Goal: Task Accomplishment & Management: Manage account settings

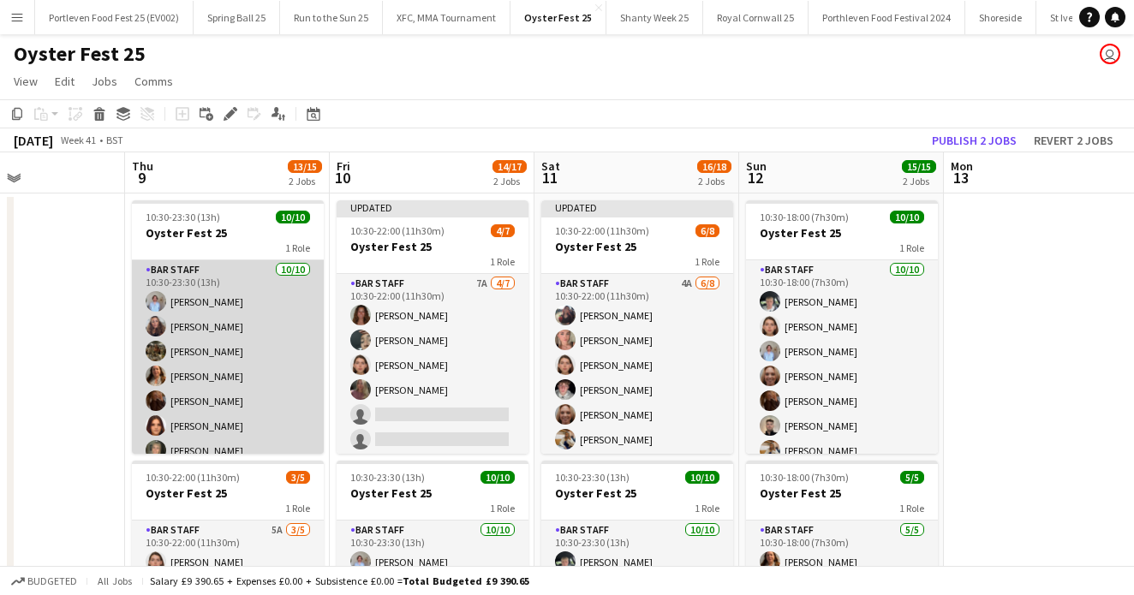
click at [247, 355] on app-card-role "Bar Staff [DATE] 10:30-23:30 (13h) [PERSON_NAME] [PERSON_NAME] [PERSON_NAME] [P…" at bounding box center [228, 401] width 192 height 282
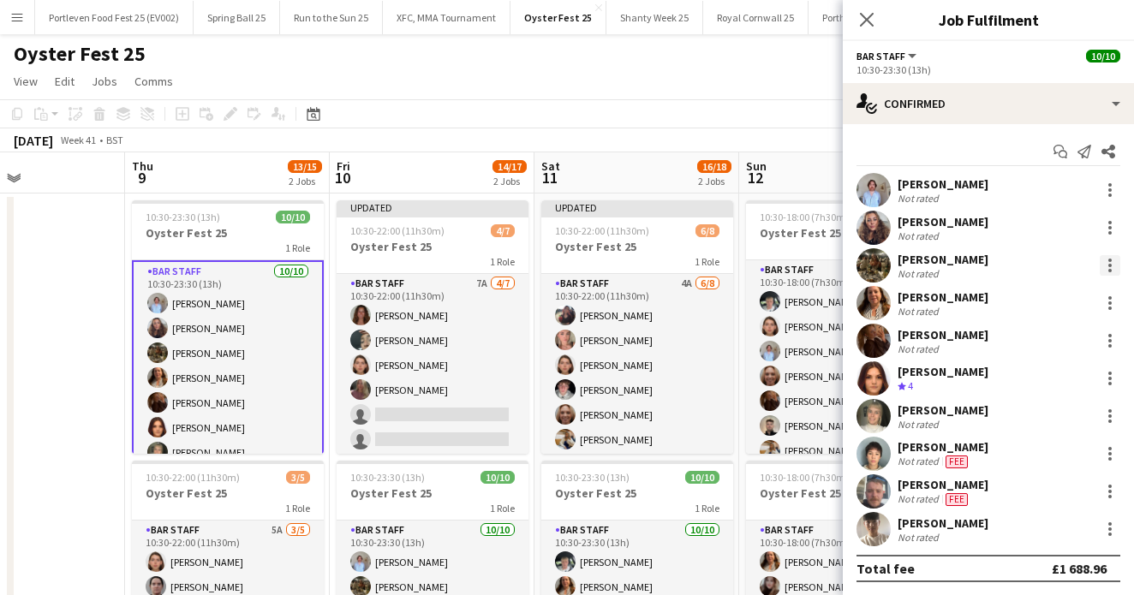
click at [1105, 262] on div at bounding box center [1109, 265] width 21 height 21
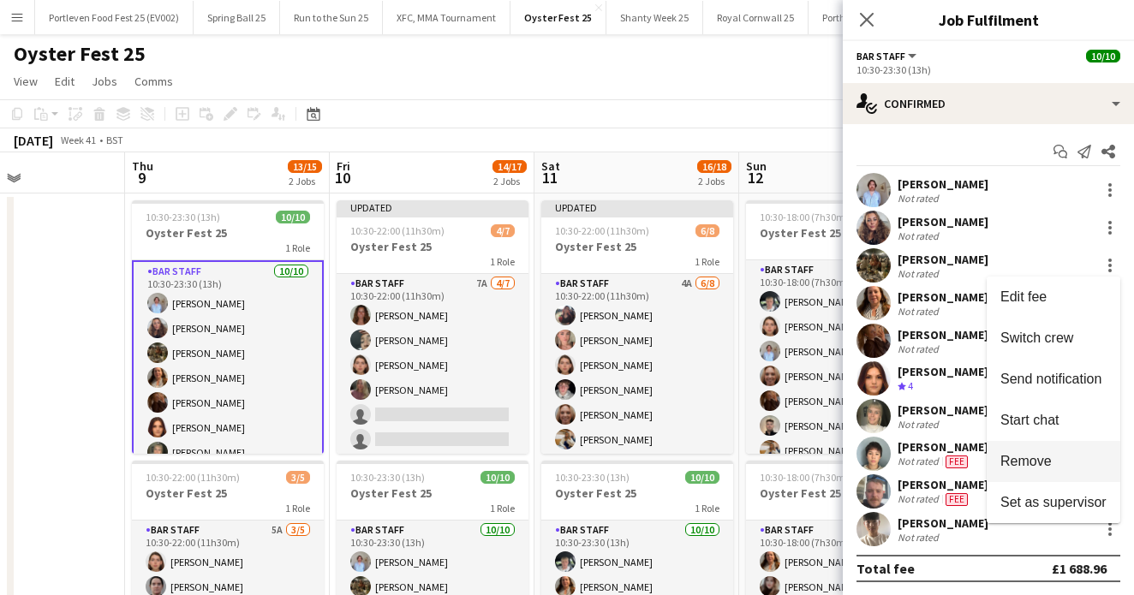
click at [1034, 456] on span "Remove" at bounding box center [1025, 461] width 51 height 15
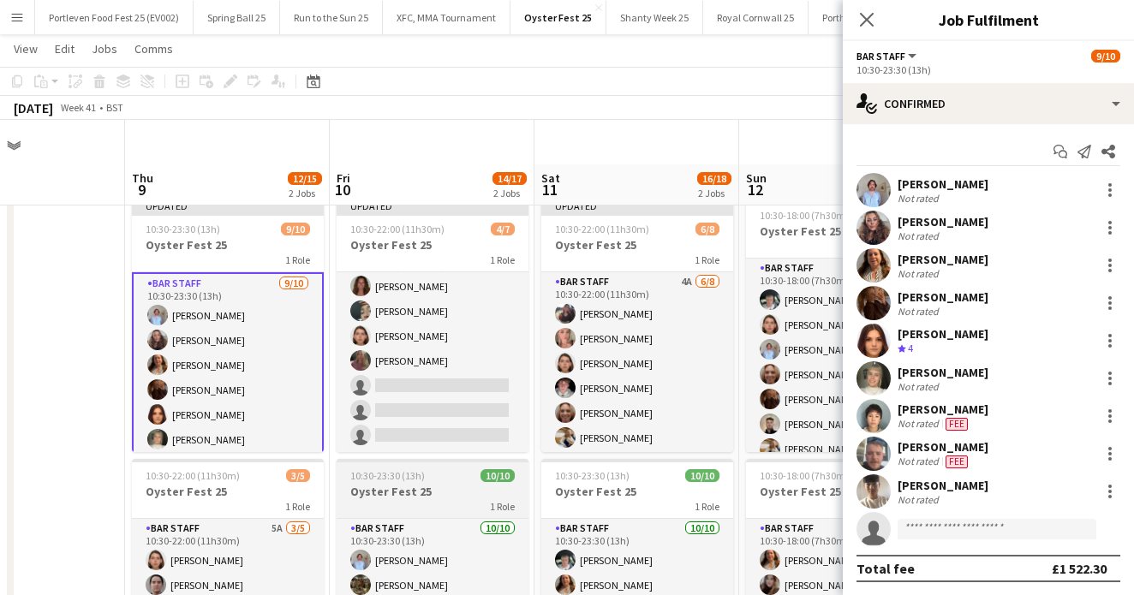
scroll to position [73, 0]
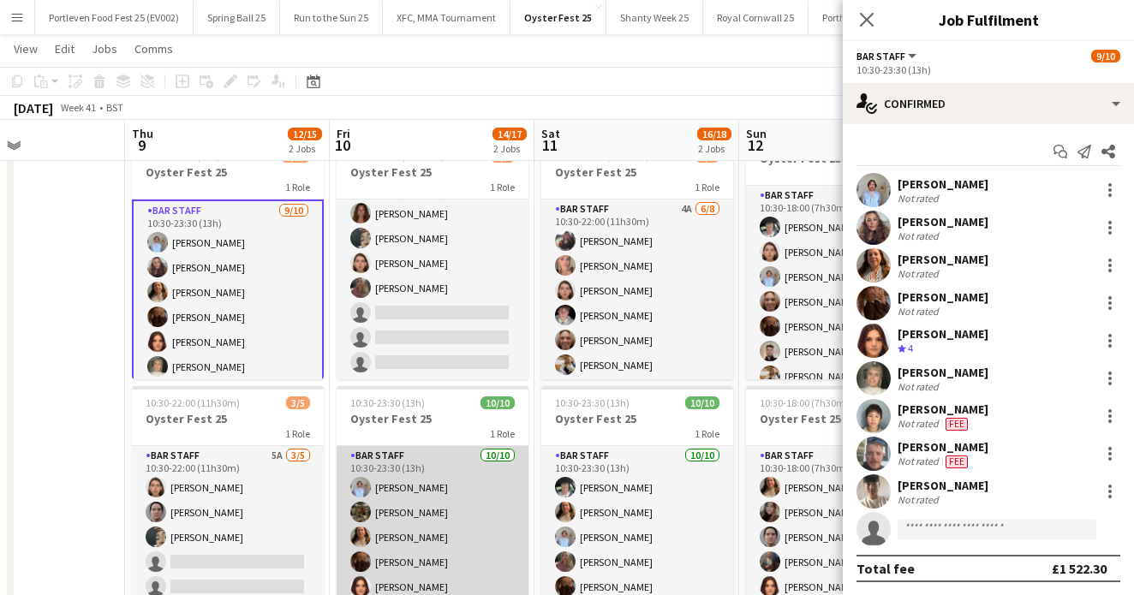
click at [469, 524] on app-card-role "Bar Staff [DATE] 10:30-23:30 (13h) [PERSON_NAME] [PERSON_NAME] [PERSON_NAME] [P…" at bounding box center [432, 587] width 192 height 282
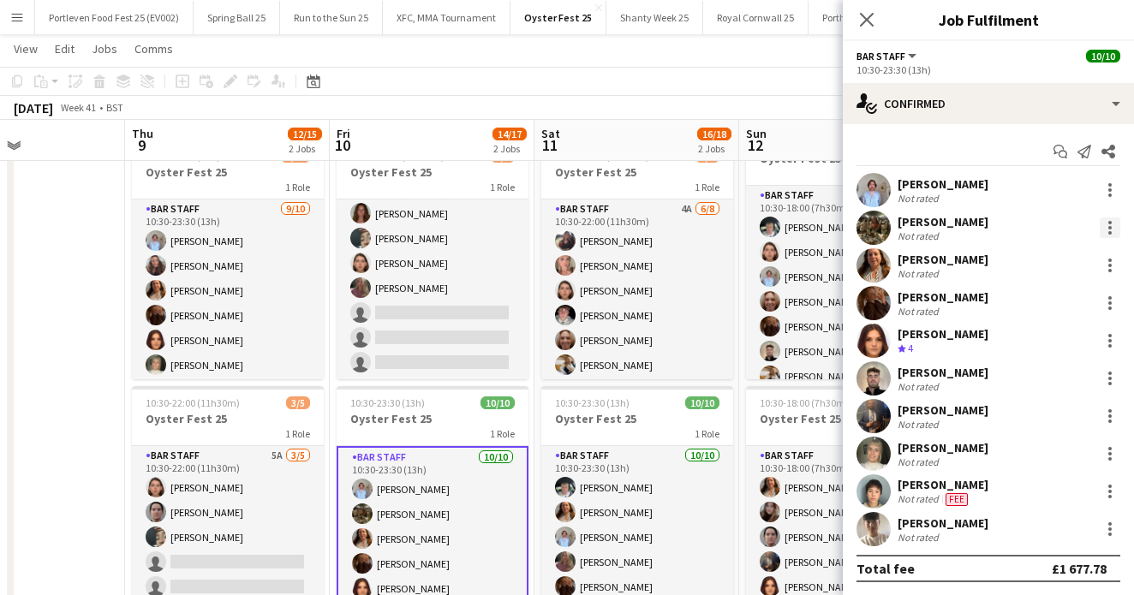
click at [1105, 226] on div at bounding box center [1109, 227] width 21 height 21
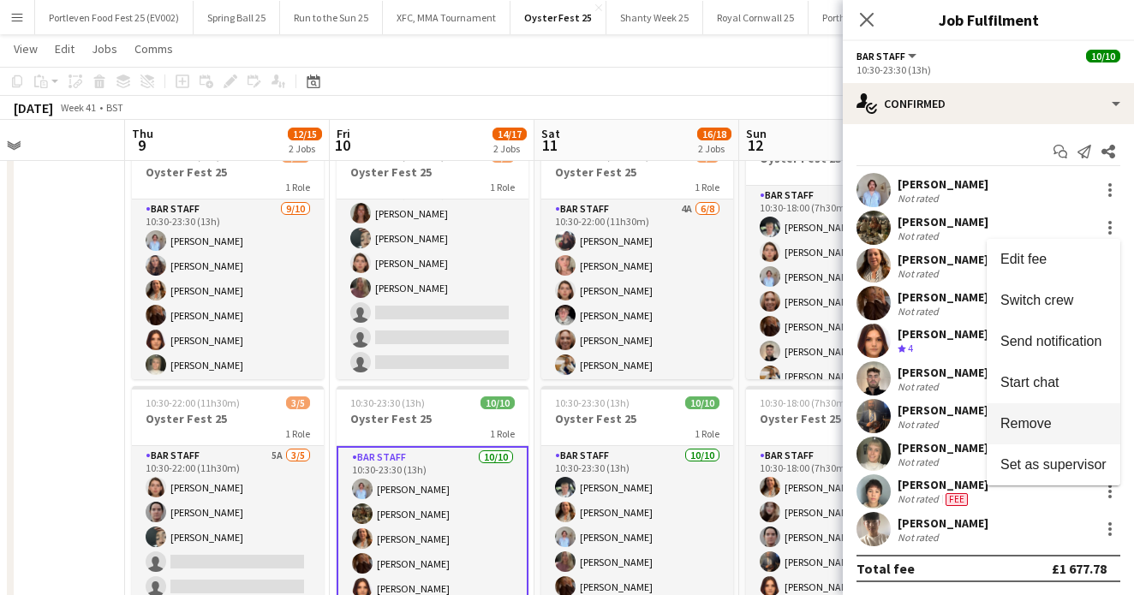
click at [1023, 418] on span "Remove" at bounding box center [1025, 423] width 51 height 15
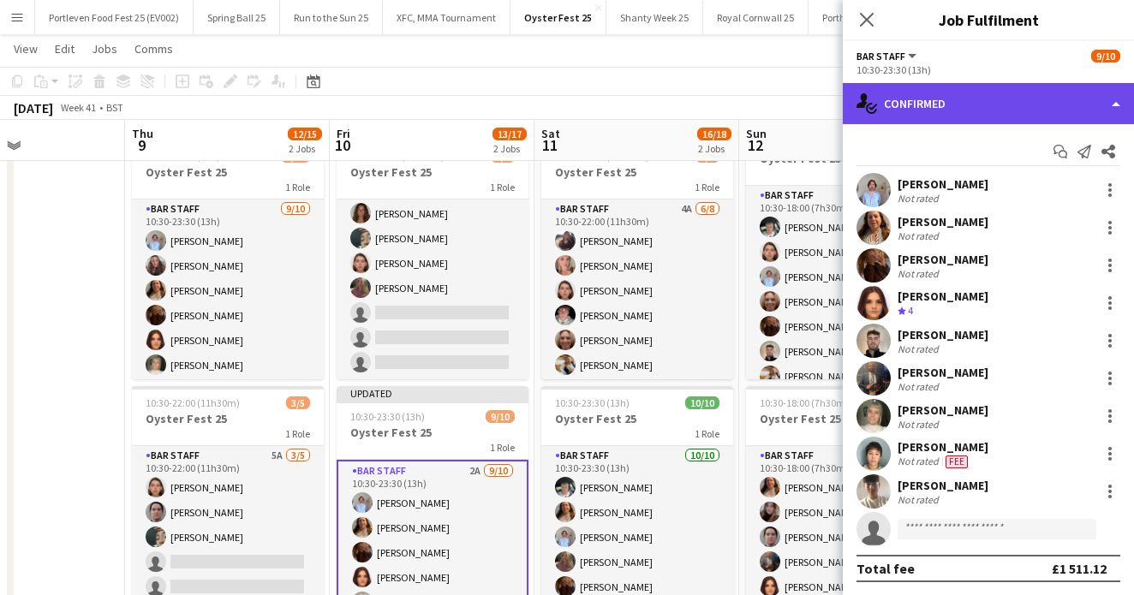
click at [1020, 98] on div "single-neutral-actions-check-2 Confirmed" at bounding box center [988, 103] width 291 height 41
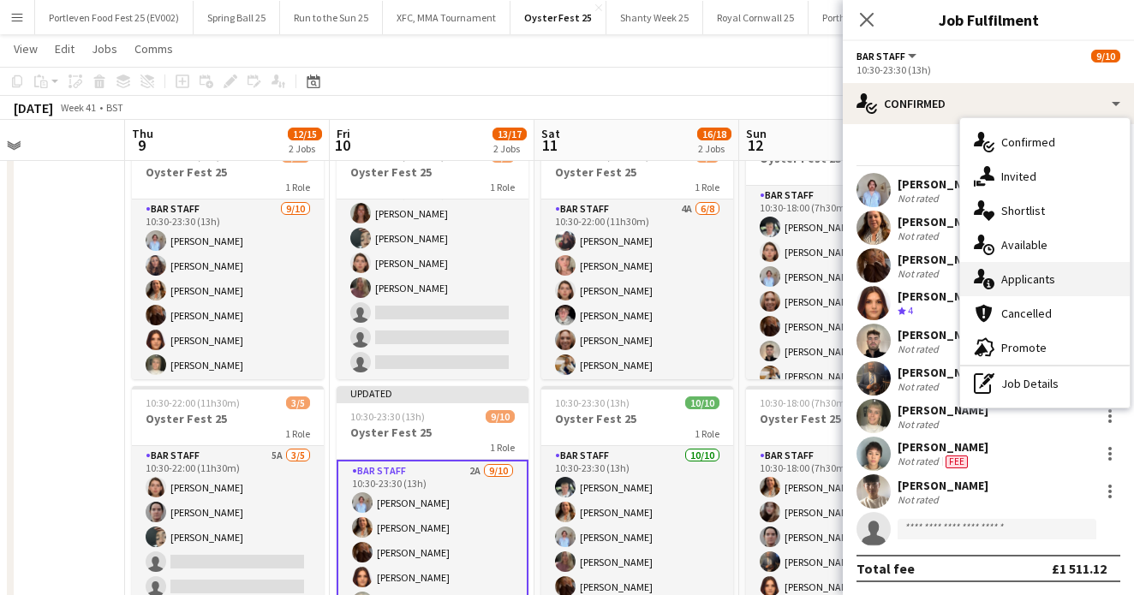
click at [1029, 289] on div "single-neutral-actions-information Applicants" at bounding box center [1045, 279] width 170 height 34
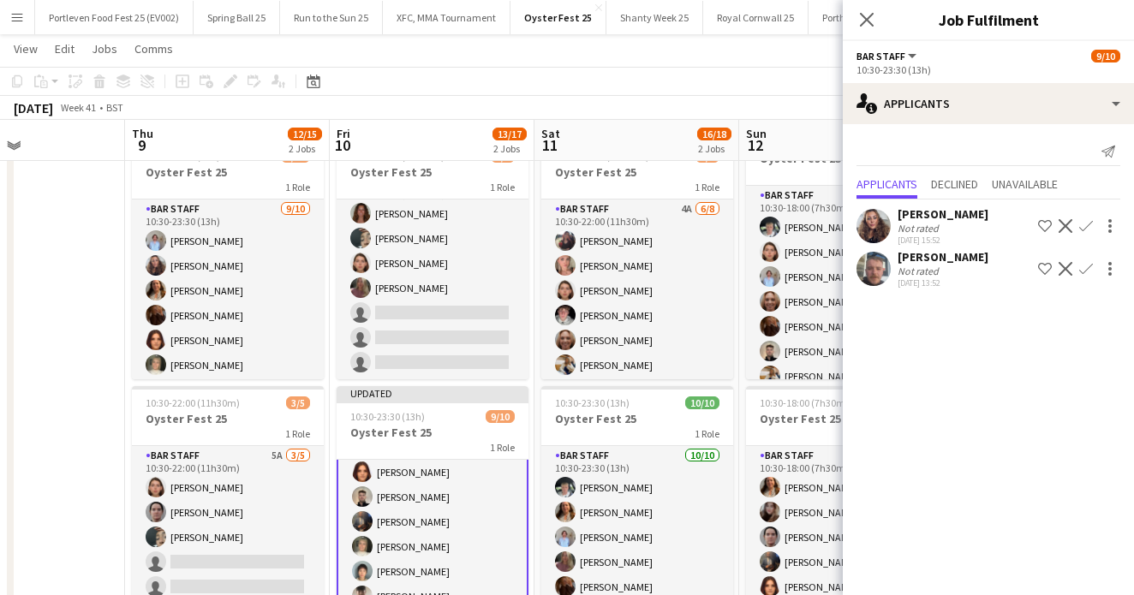
scroll to position [105, 0]
click at [1087, 223] on app-icon "Confirm" at bounding box center [1086, 226] width 14 height 14
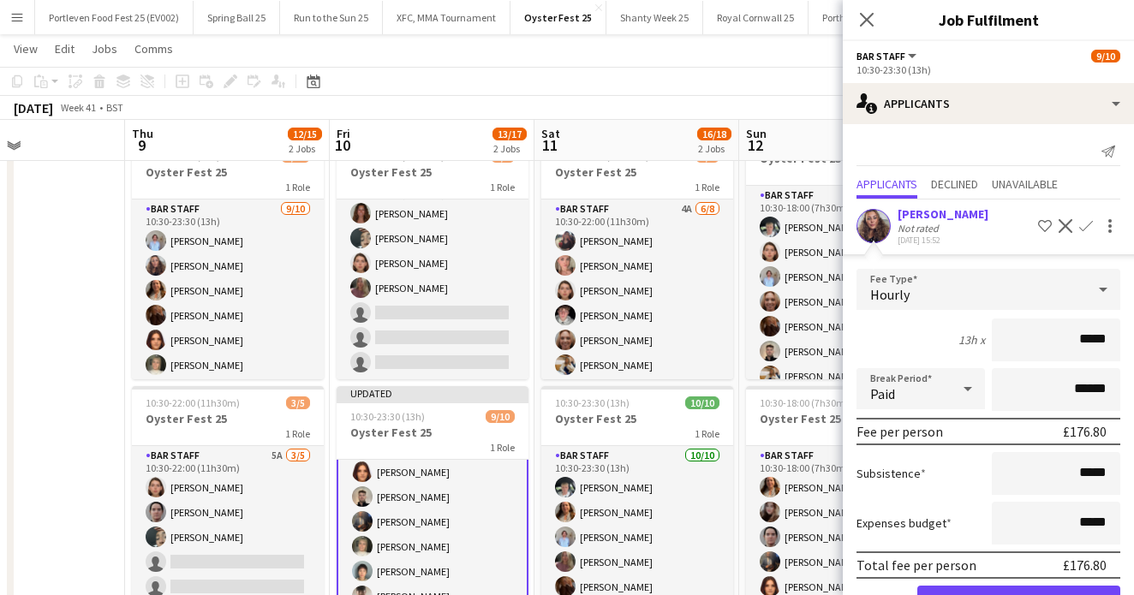
type input "******"
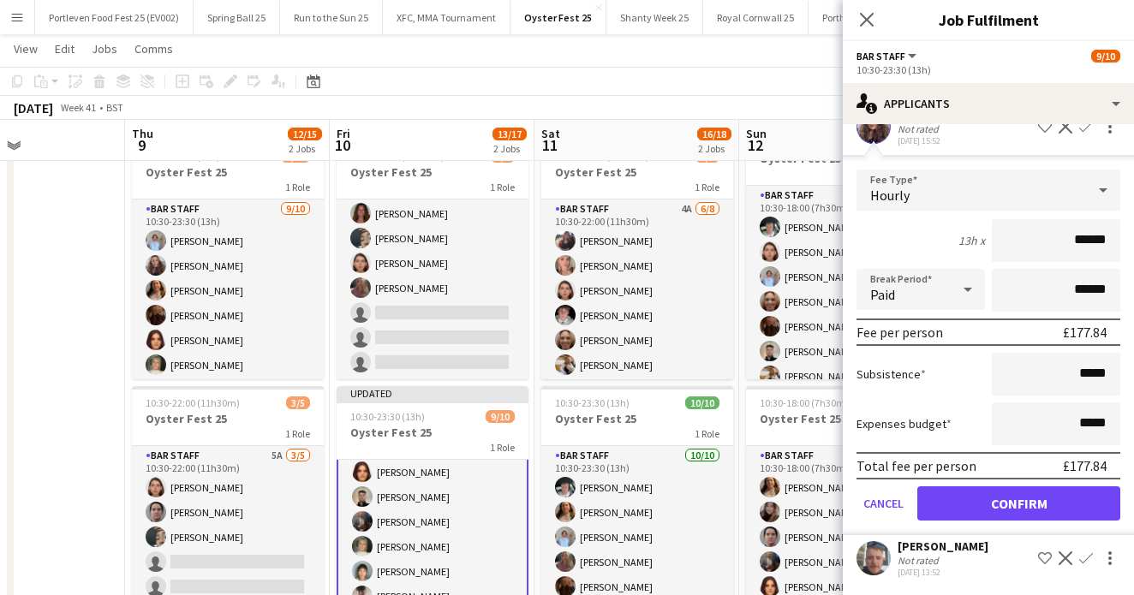
scroll to position [99, 0]
click at [995, 496] on button "Confirm" at bounding box center [1018, 503] width 203 height 34
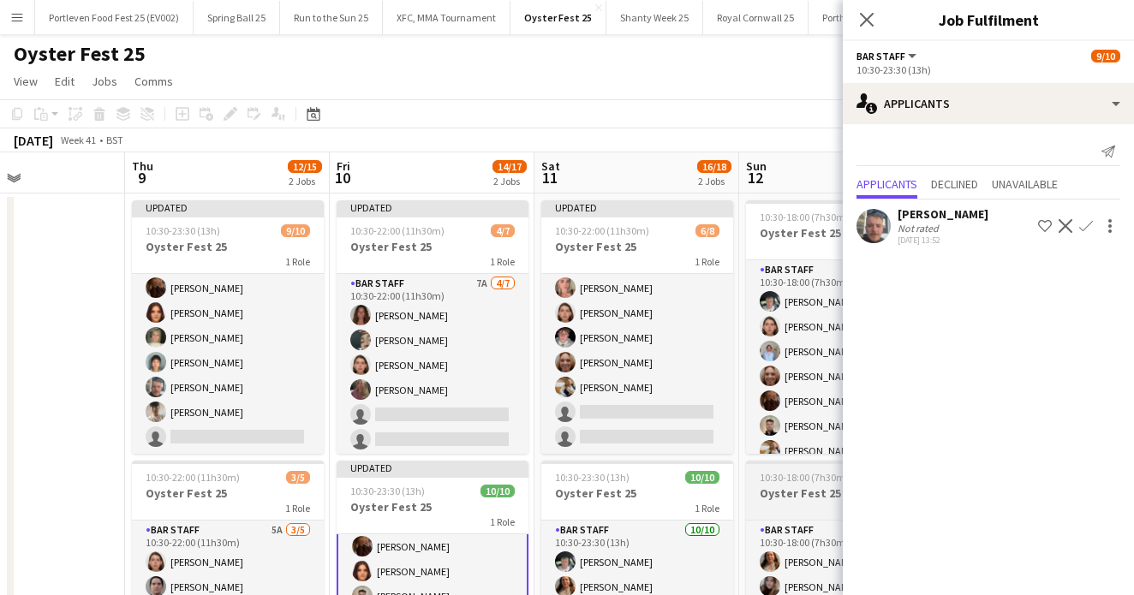
scroll to position [0, 0]
click at [867, 20] on icon at bounding box center [866, 19] width 16 height 16
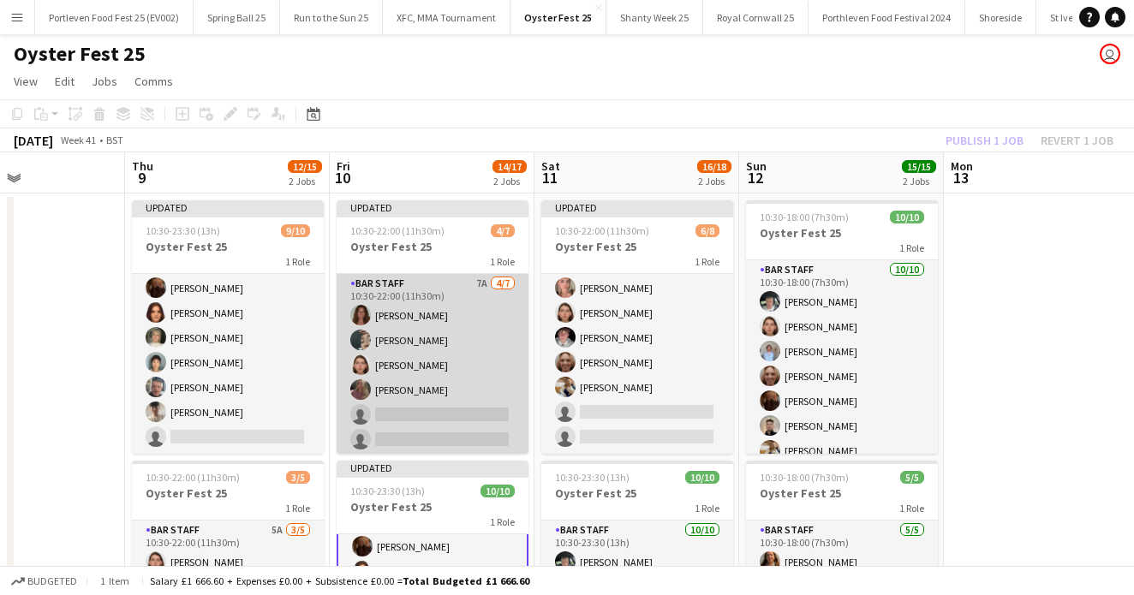
click at [437, 391] on app-card-role "Bar Staff 7A [DATE] 10:30-22:00 (11h30m) [PERSON_NAME] [PERSON_NAME] [PERSON_NA…" at bounding box center [432, 377] width 192 height 207
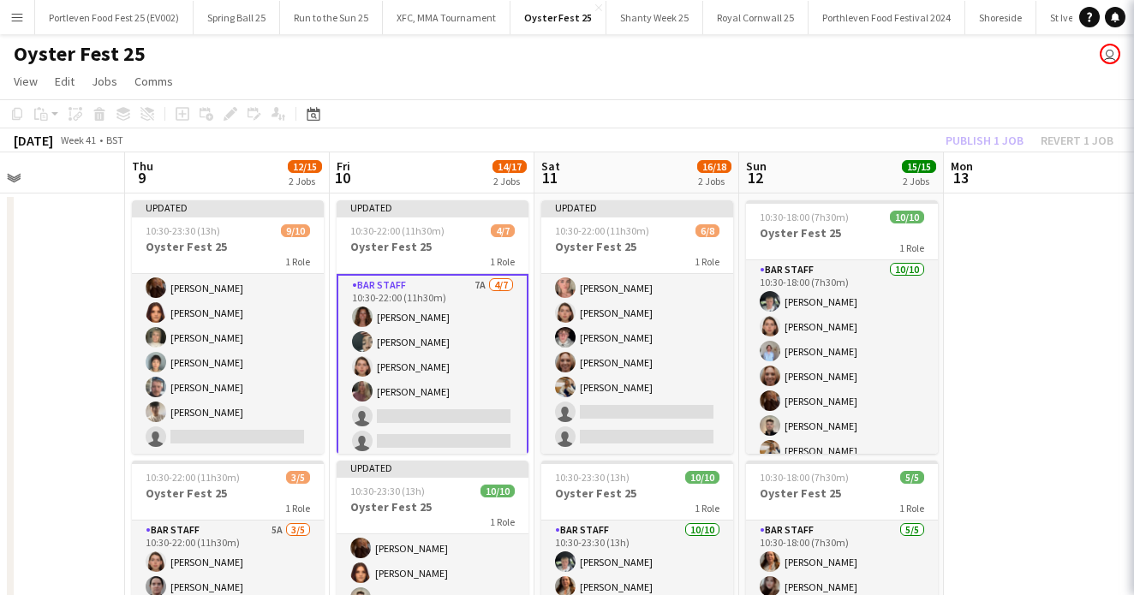
scroll to position [102, 0]
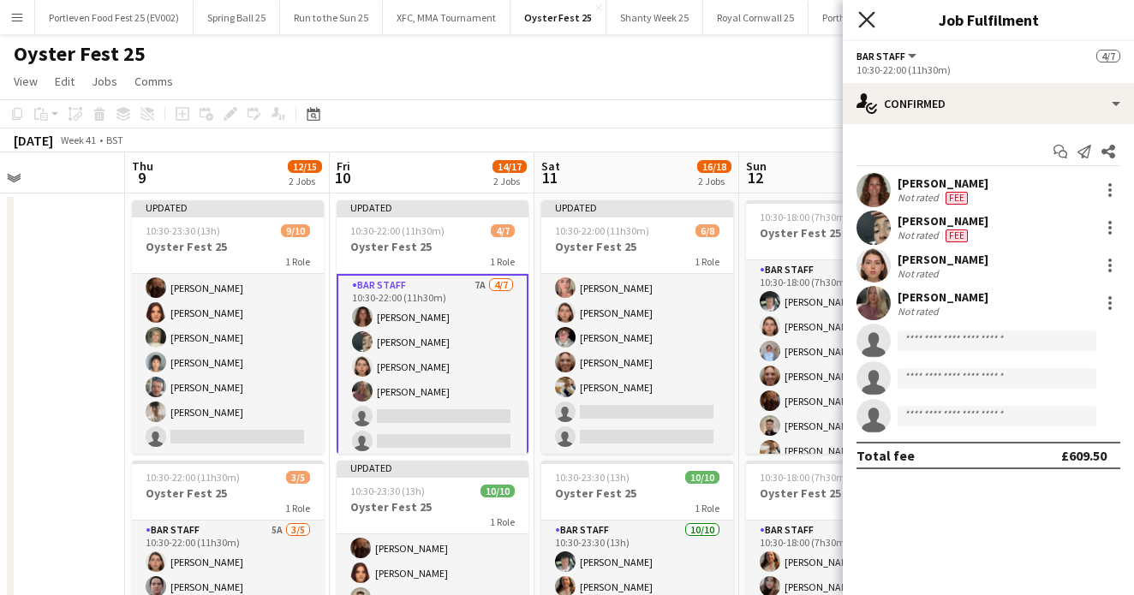
click at [866, 18] on icon "Close pop-in" at bounding box center [866, 19] width 16 height 16
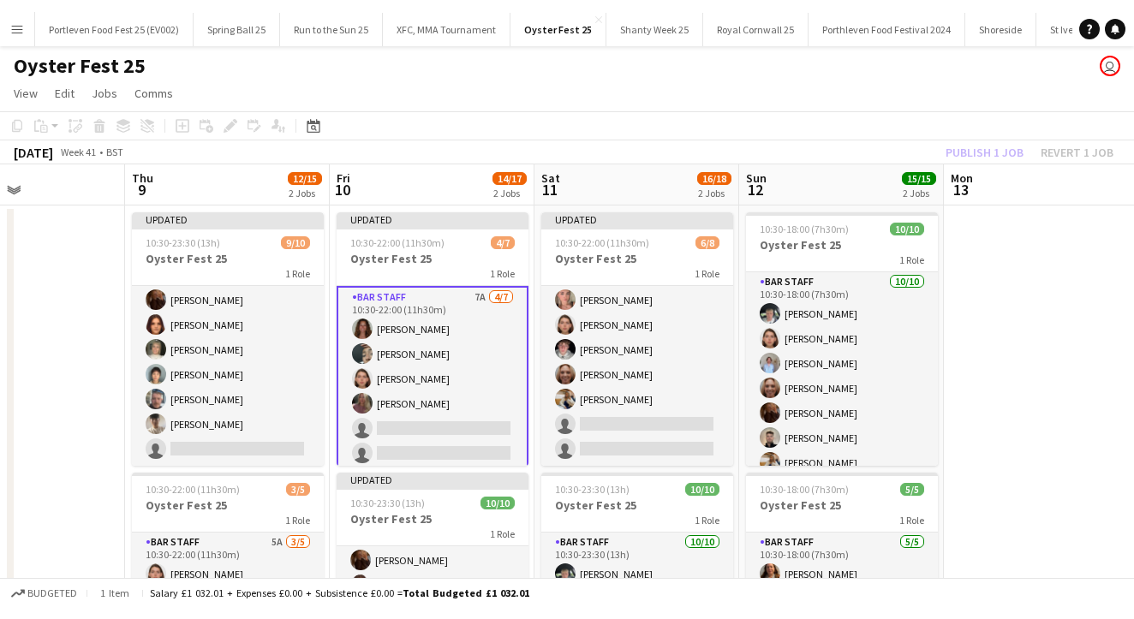
scroll to position [0, 0]
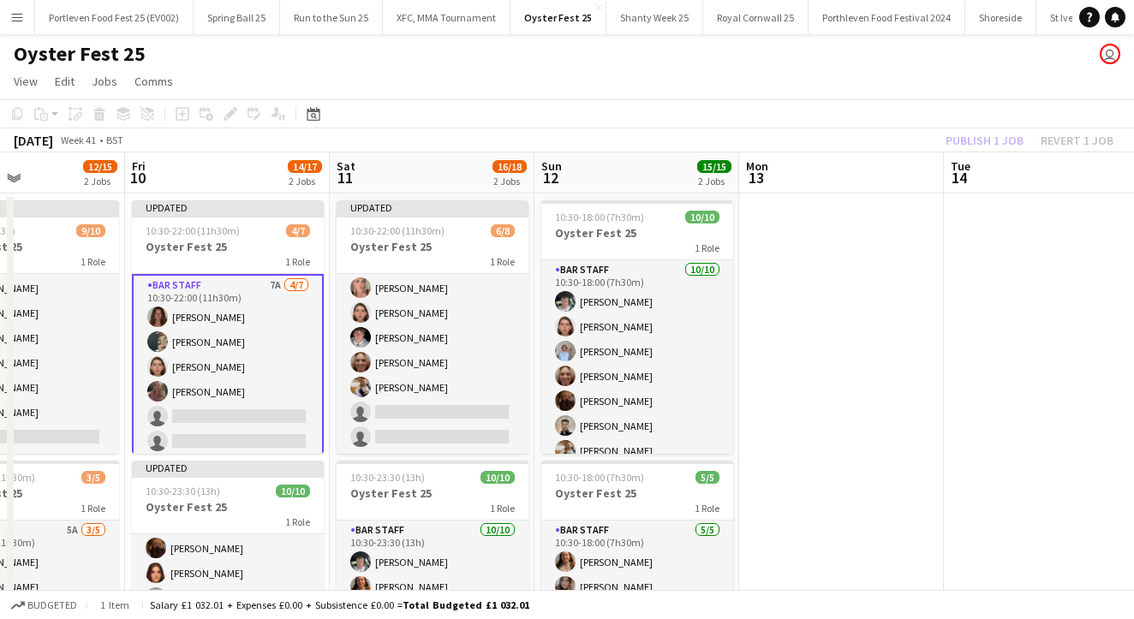
click at [935, 358] on app-date-cell at bounding box center [841, 471] width 205 height 555
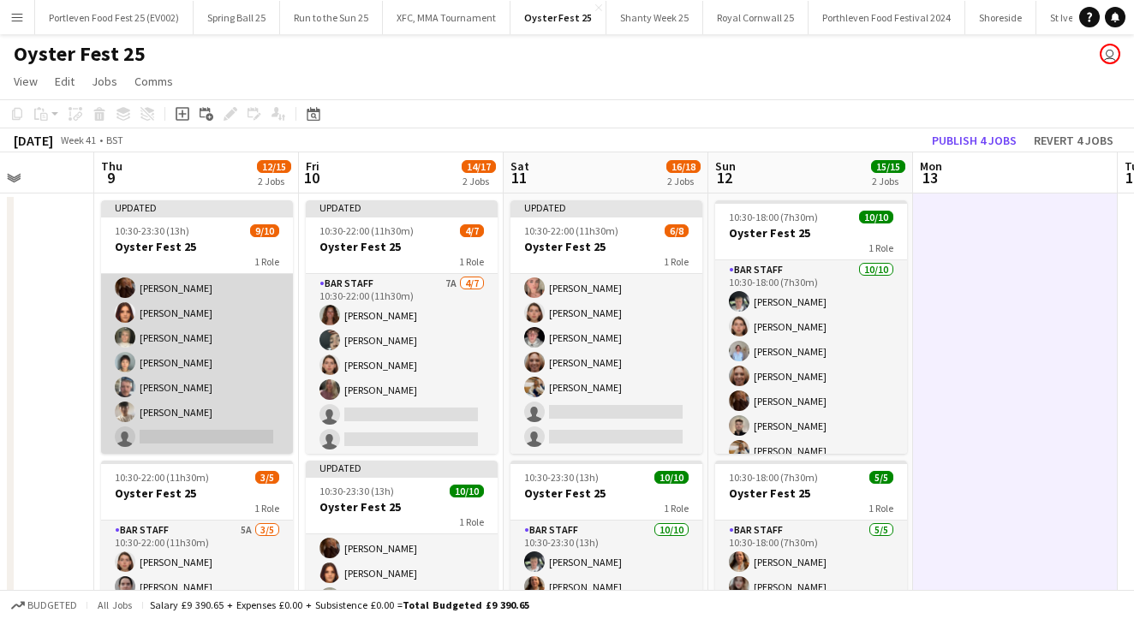
scroll to position [0, 774]
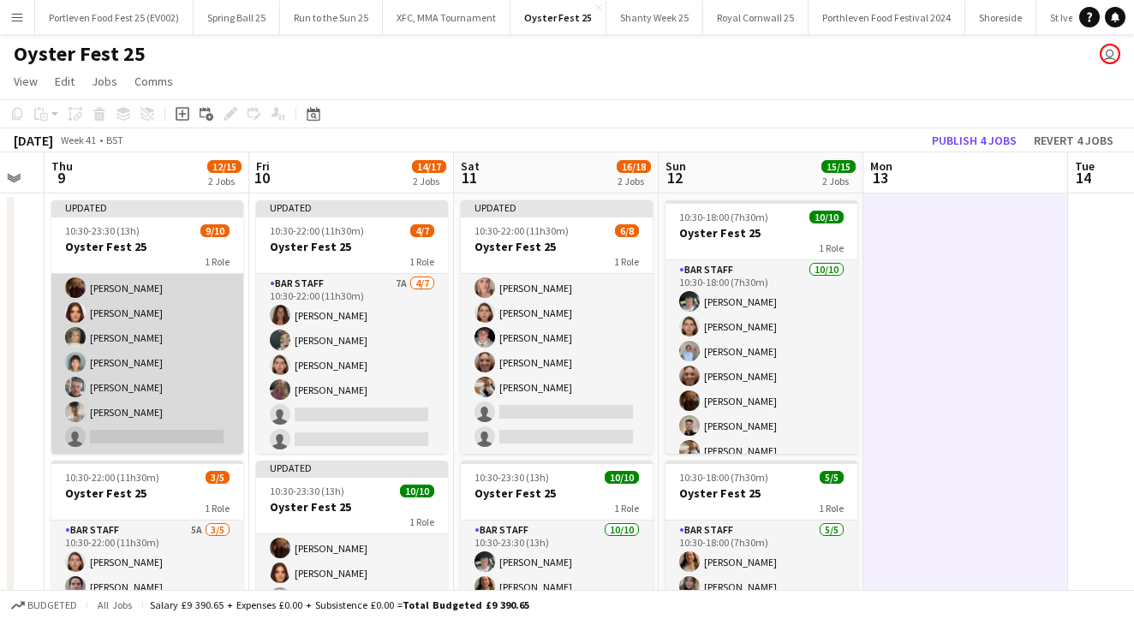
click at [201, 319] on app-card-role "Bar Staff [DATE] 10:30-23:30 (13h) [PERSON_NAME] [PERSON_NAME] [PERSON_NAME] [P…" at bounding box center [147, 313] width 192 height 282
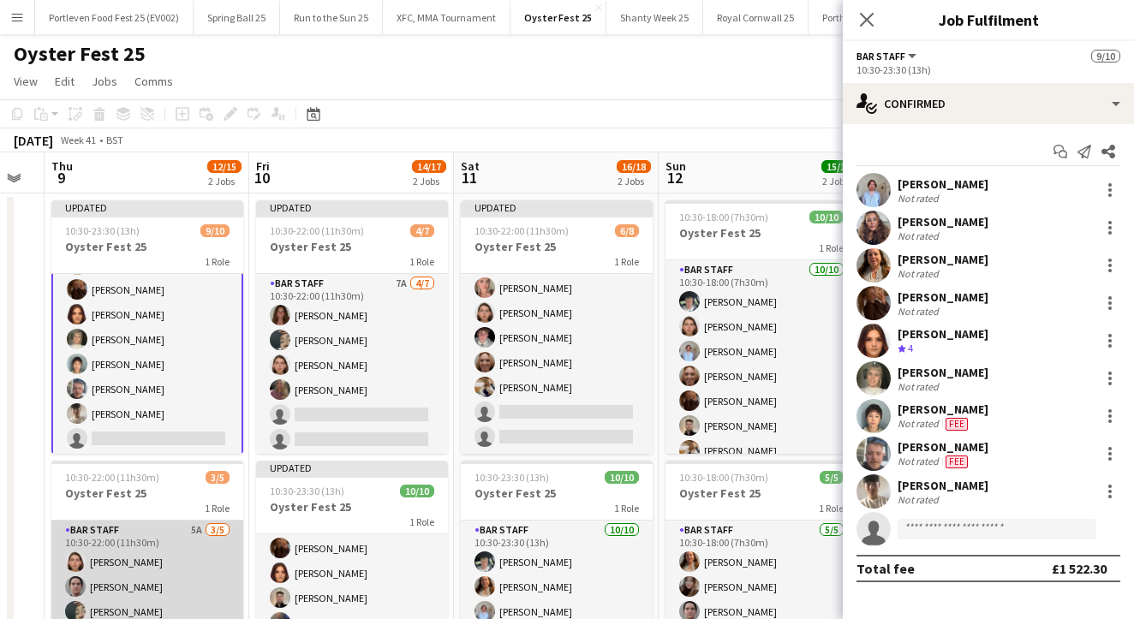
click at [227, 576] on app-card-role "Bar Staff 5A [DATE] 10:30-22:00 (11h30m) [PERSON_NAME] [PERSON_NAME] [PERSON_NA…" at bounding box center [147, 600] width 192 height 158
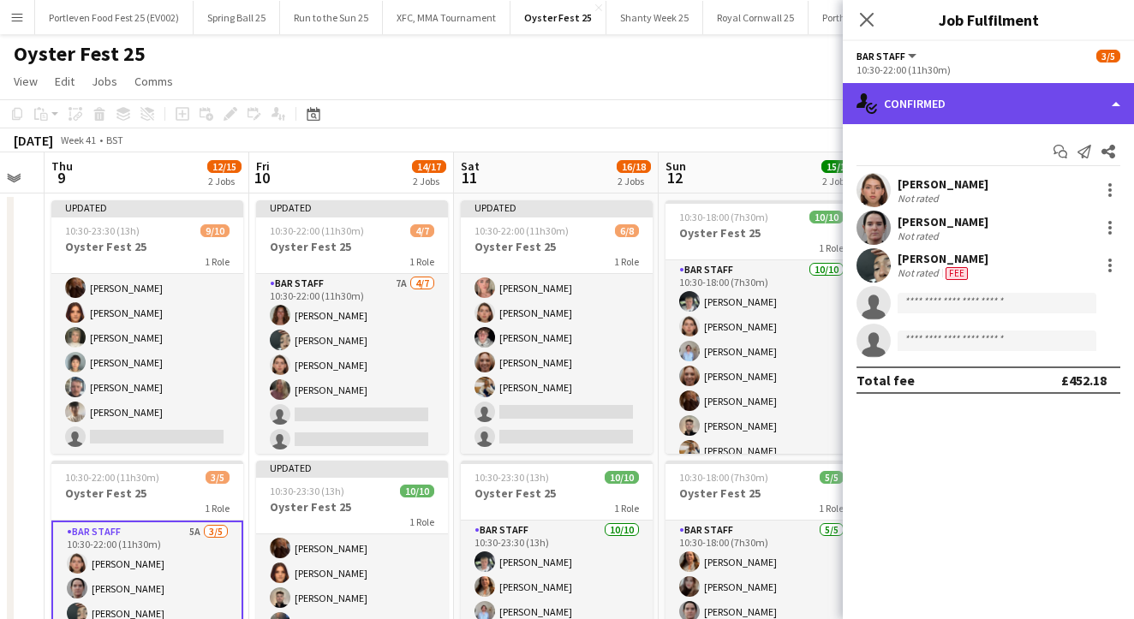
click at [924, 104] on div "single-neutral-actions-check-2 Confirmed" at bounding box center [988, 103] width 291 height 41
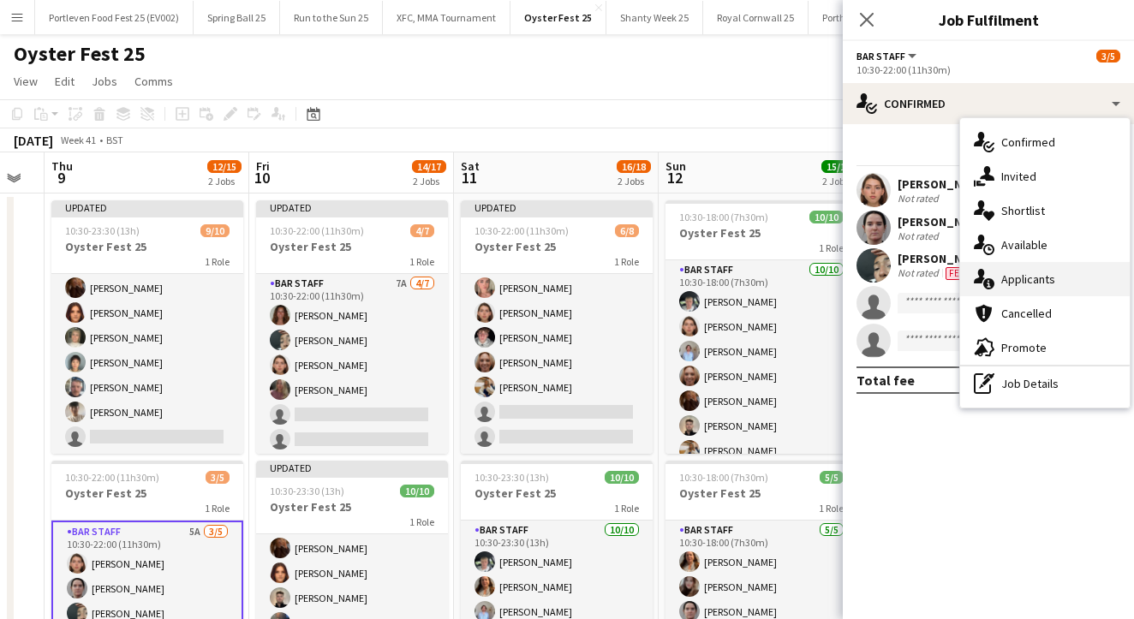
click at [1007, 274] on span "Applicants" at bounding box center [1028, 278] width 54 height 15
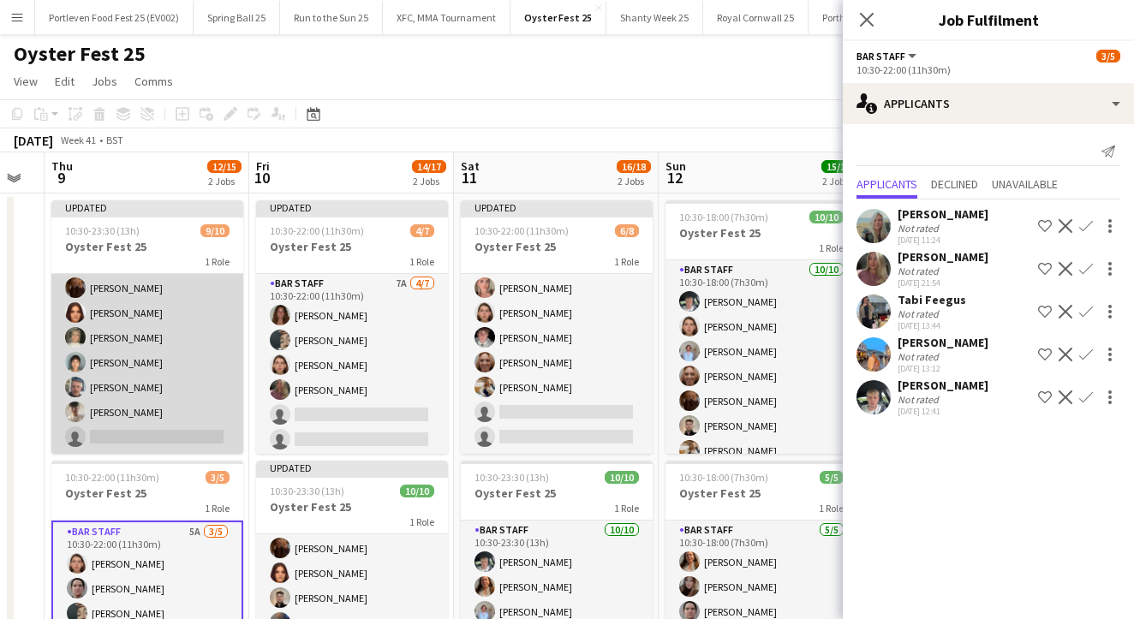
click at [193, 390] on app-card-role "Bar Staff [DATE] 10:30-23:30 (13h) [PERSON_NAME] [PERSON_NAME] [PERSON_NAME] [P…" at bounding box center [147, 313] width 192 height 282
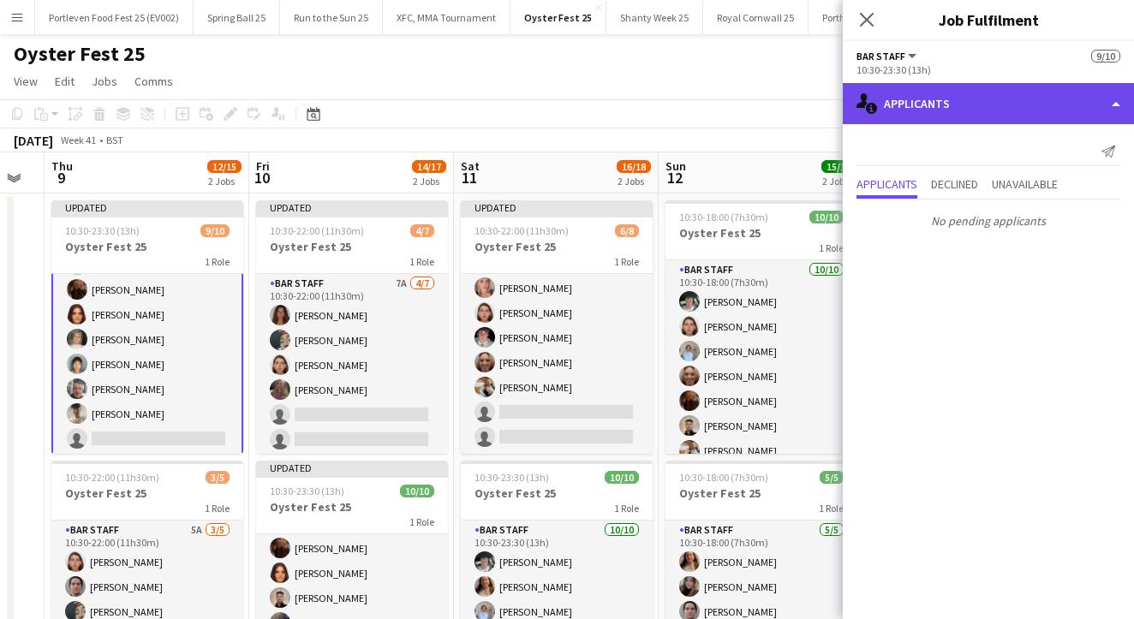
click at [909, 93] on div "single-neutral-actions-information Applicants" at bounding box center [988, 103] width 291 height 41
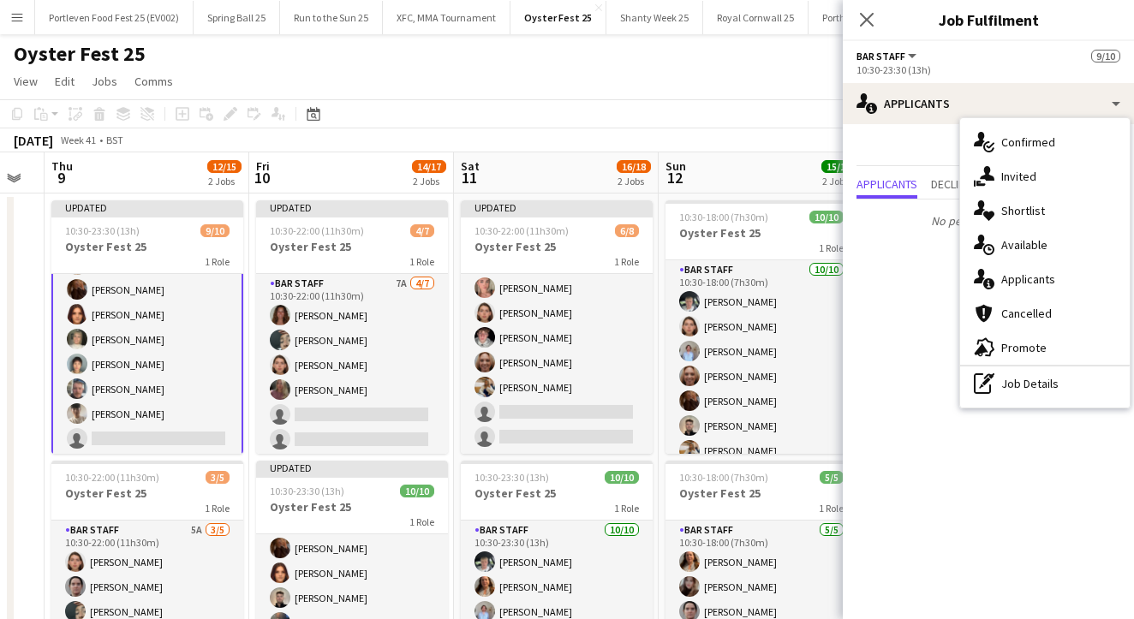
click at [931, 307] on mat-expansion-panel "users2 Applicants Send notification Applicants Declined Unavailable No pending …" at bounding box center [988, 371] width 291 height 495
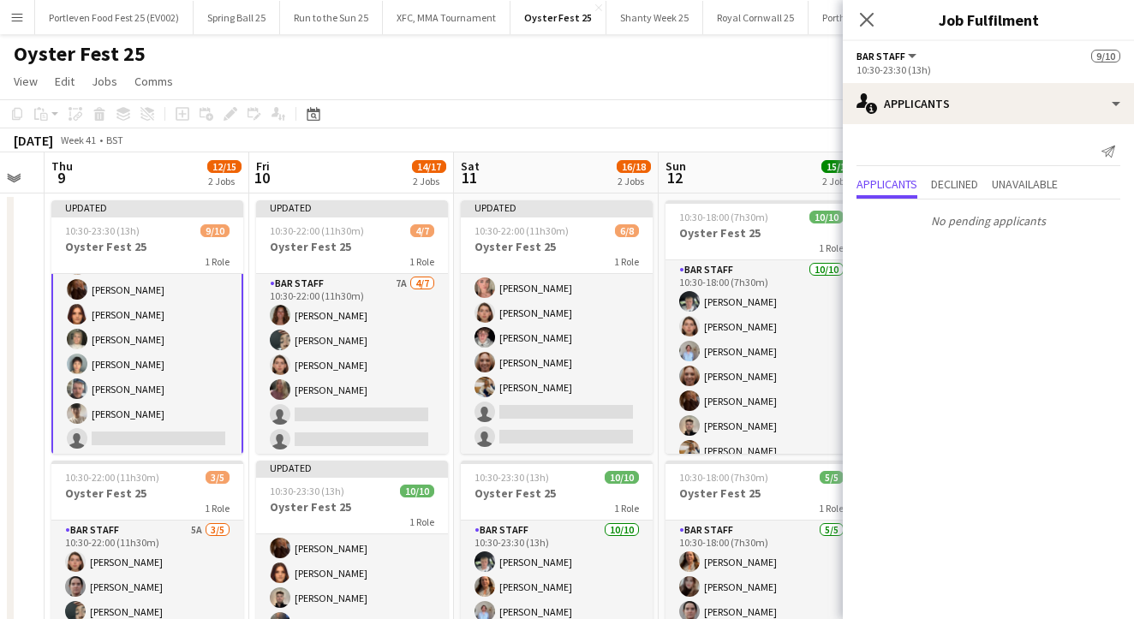
click at [160, 432] on app-card-role "Bar Staff [DATE] 10:30-23:30 (13h) [PERSON_NAME] [PERSON_NAME] [PERSON_NAME] [P…" at bounding box center [147, 314] width 192 height 285
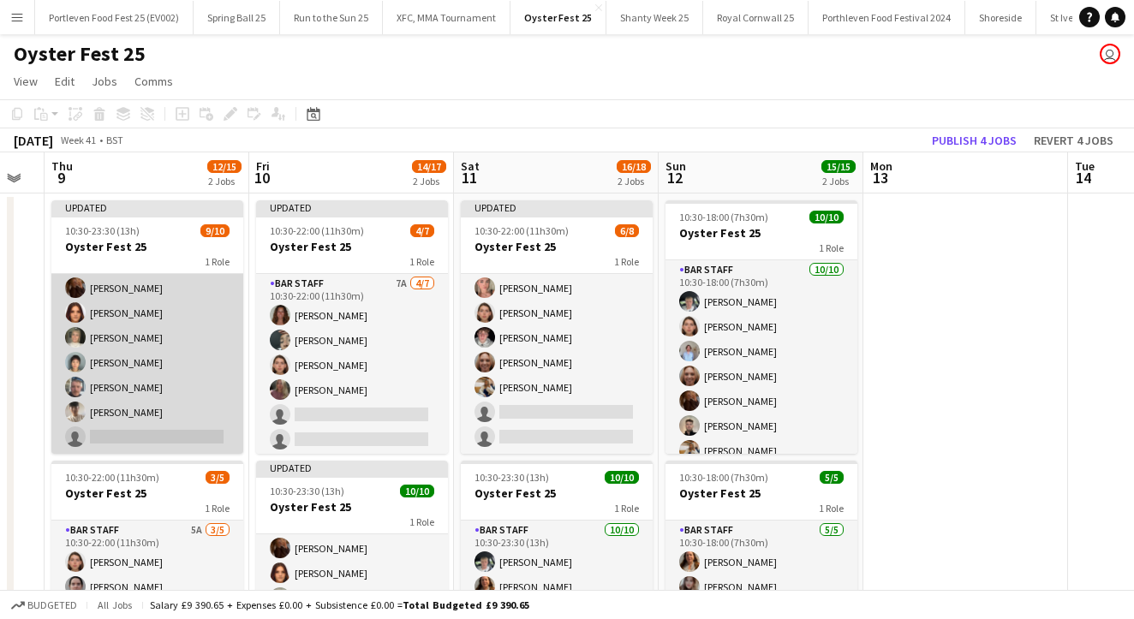
click at [199, 388] on app-card-role "Bar Staff [DATE] 10:30-23:30 (13h) [PERSON_NAME] [PERSON_NAME] [PERSON_NAME] [P…" at bounding box center [147, 313] width 192 height 282
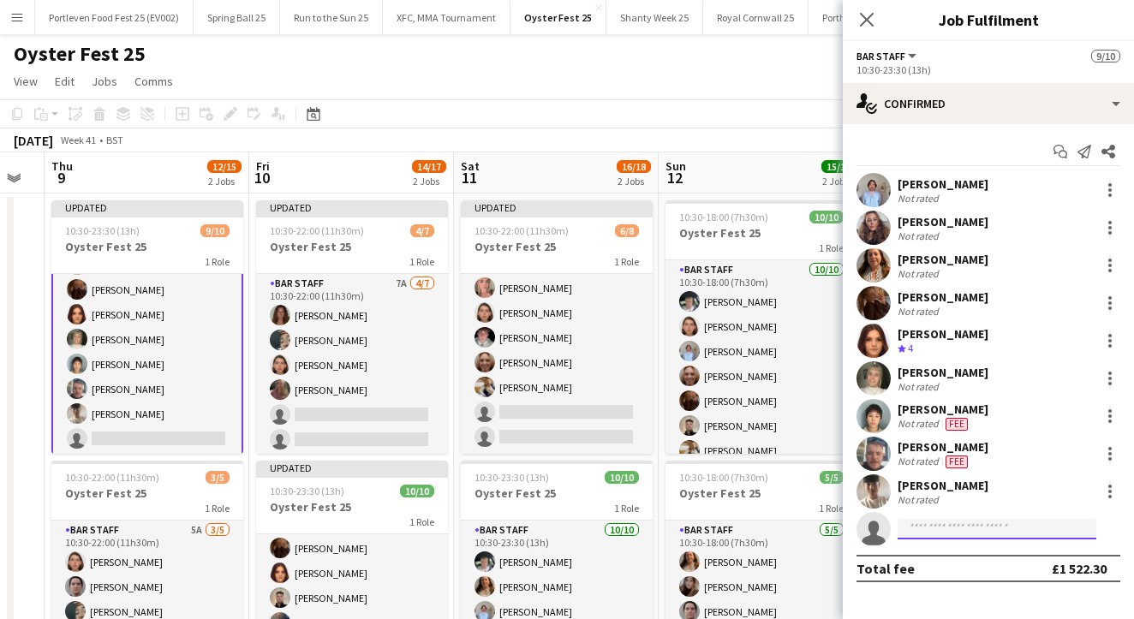
click at [961, 526] on input at bounding box center [996, 529] width 199 height 21
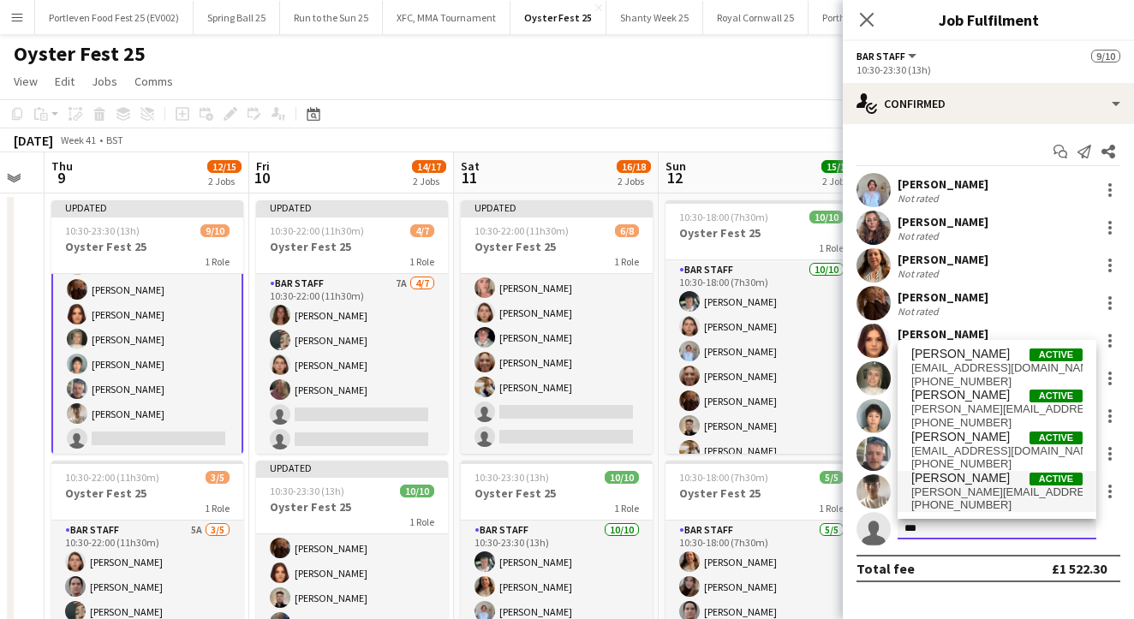
type input "***"
click at [976, 481] on span "[PERSON_NAME]" at bounding box center [960, 478] width 98 height 15
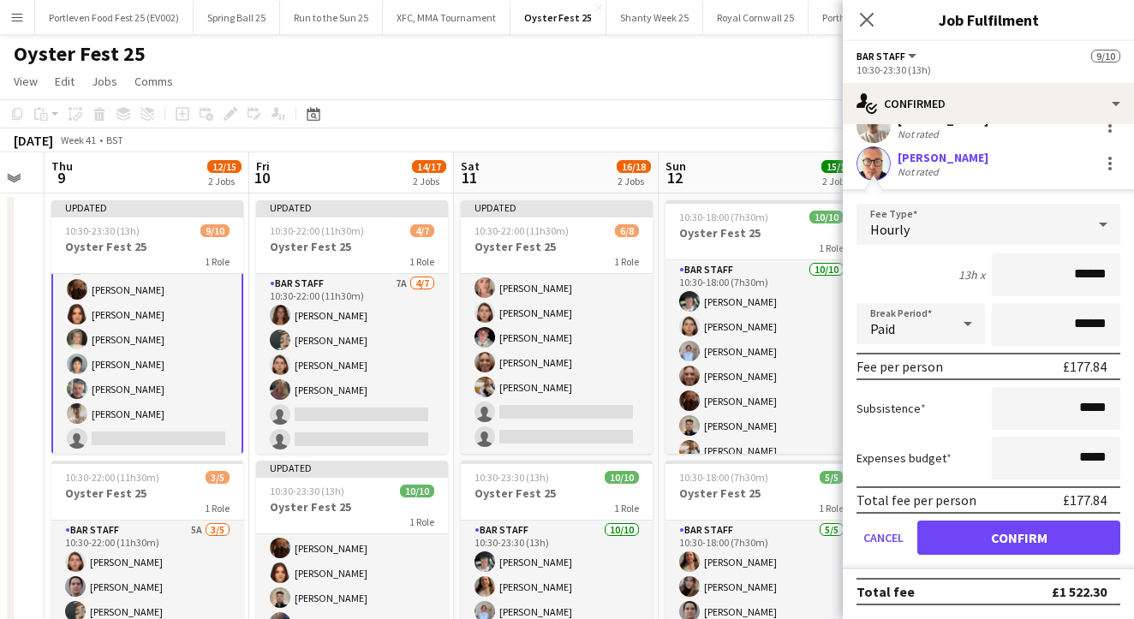
scroll to position [366, 0]
type input "******"
click at [969, 534] on button "Confirm" at bounding box center [1018, 538] width 203 height 34
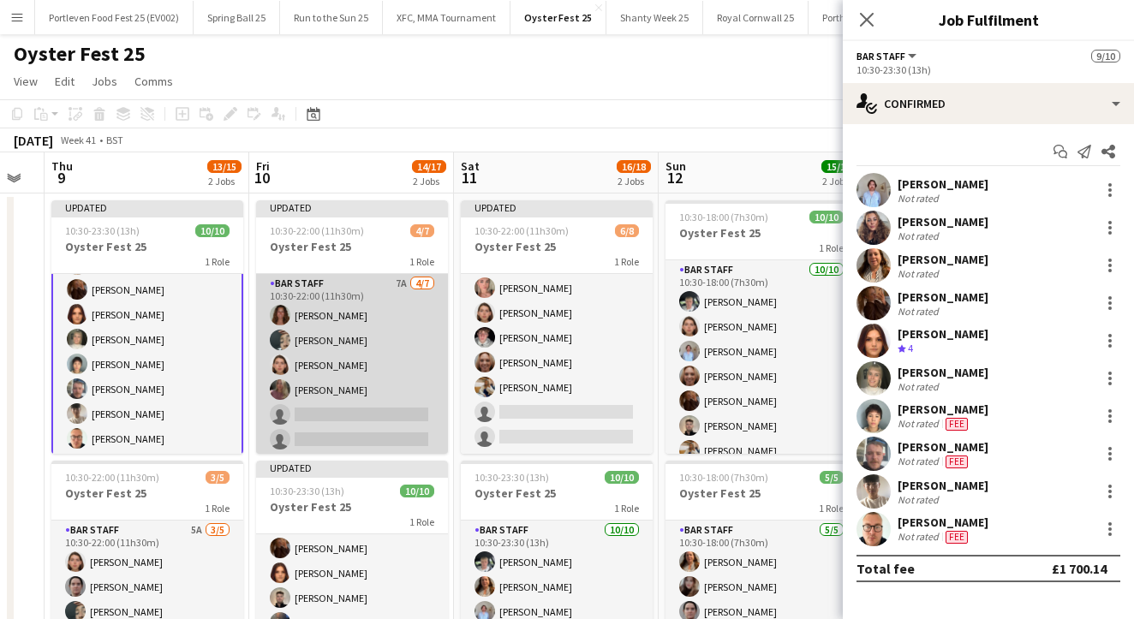
click at [378, 371] on app-card-role "Bar Staff 7A [DATE] 10:30-22:00 (11h30m) [PERSON_NAME] [PERSON_NAME] [PERSON_NA…" at bounding box center [352, 377] width 192 height 207
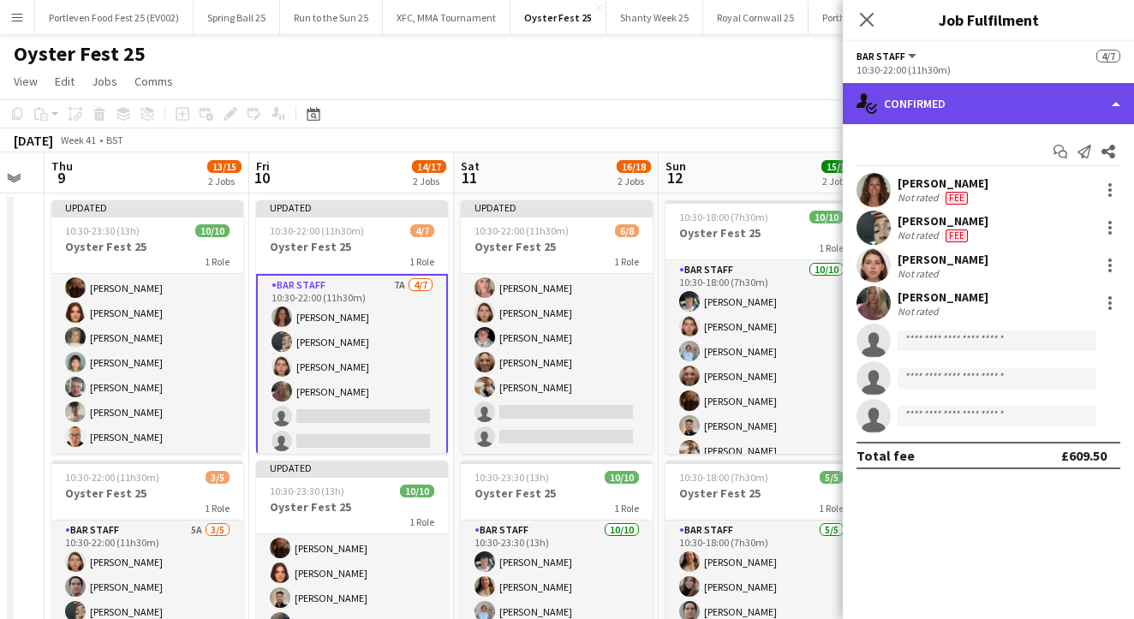
click at [972, 104] on div "single-neutral-actions-check-2 Confirmed" at bounding box center [988, 103] width 291 height 41
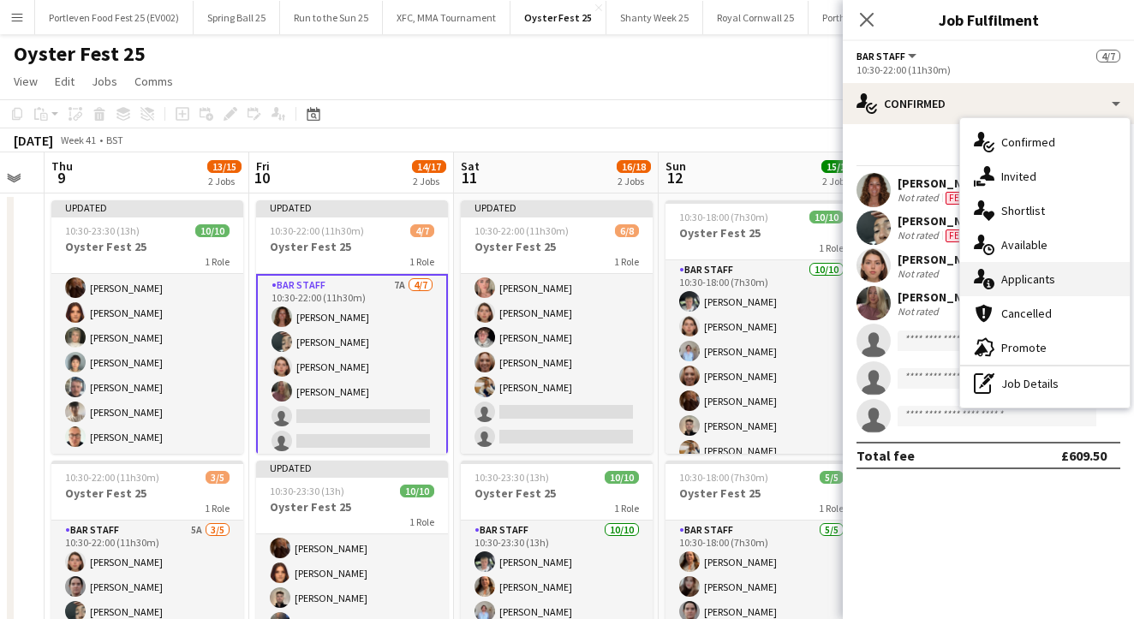
click at [1020, 290] on div "single-neutral-actions-information Applicants" at bounding box center [1045, 279] width 170 height 34
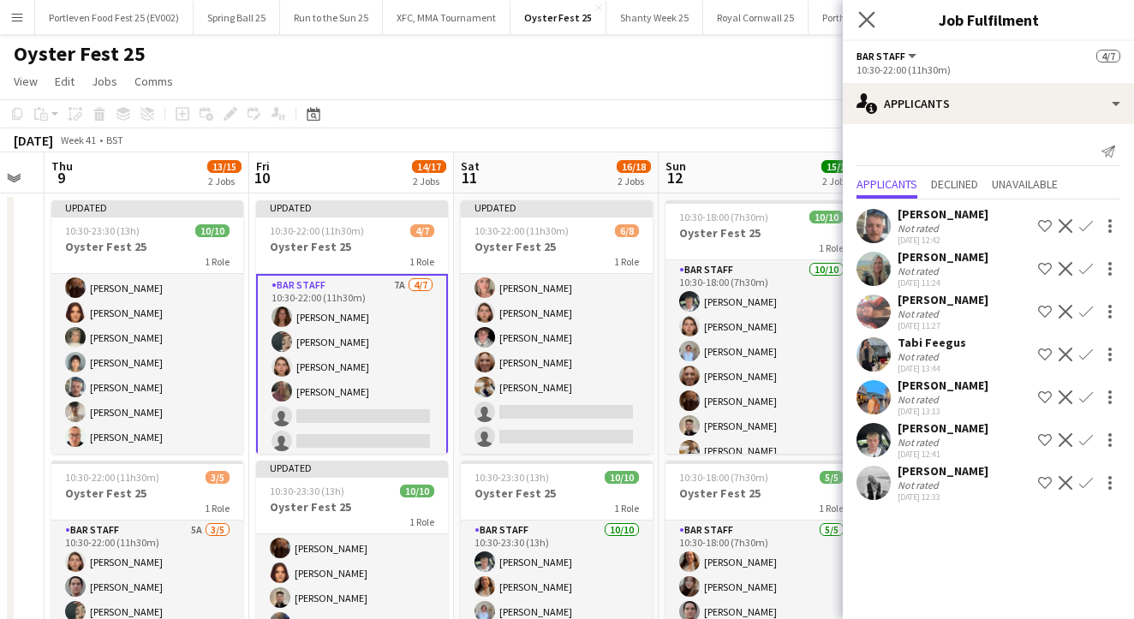
click at [867, 10] on app-icon "Close pop-in" at bounding box center [866, 20] width 25 height 25
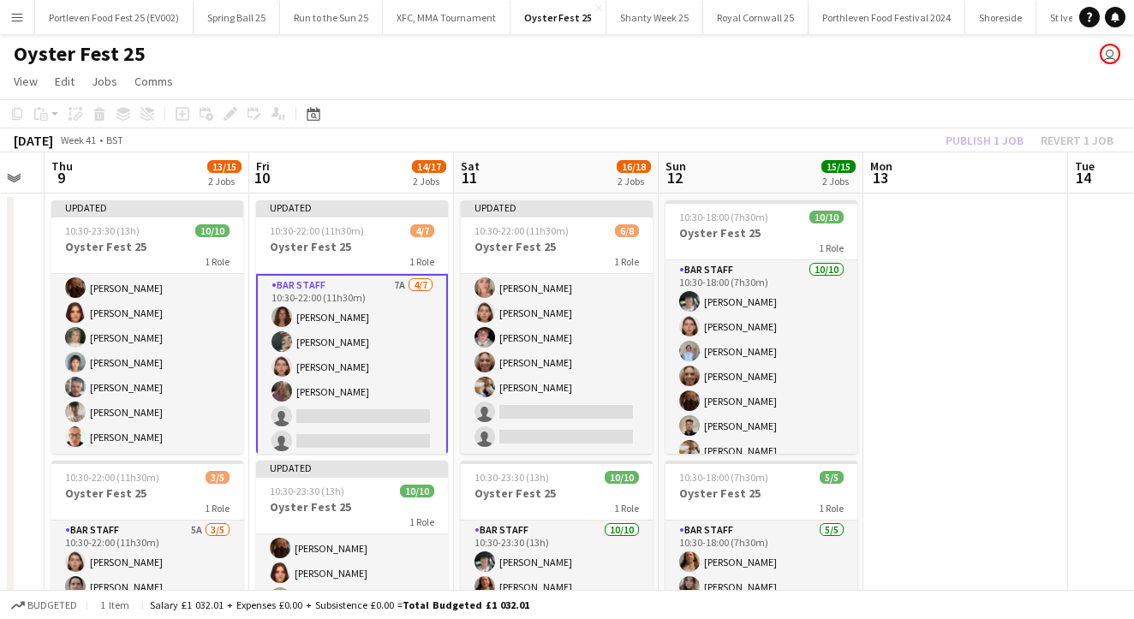
click at [384, 409] on app-card-role "Bar Staff 7A [DATE] 10:30-22:00 (11h30m) [PERSON_NAME] [PERSON_NAME] [PERSON_NA…" at bounding box center [352, 379] width 192 height 211
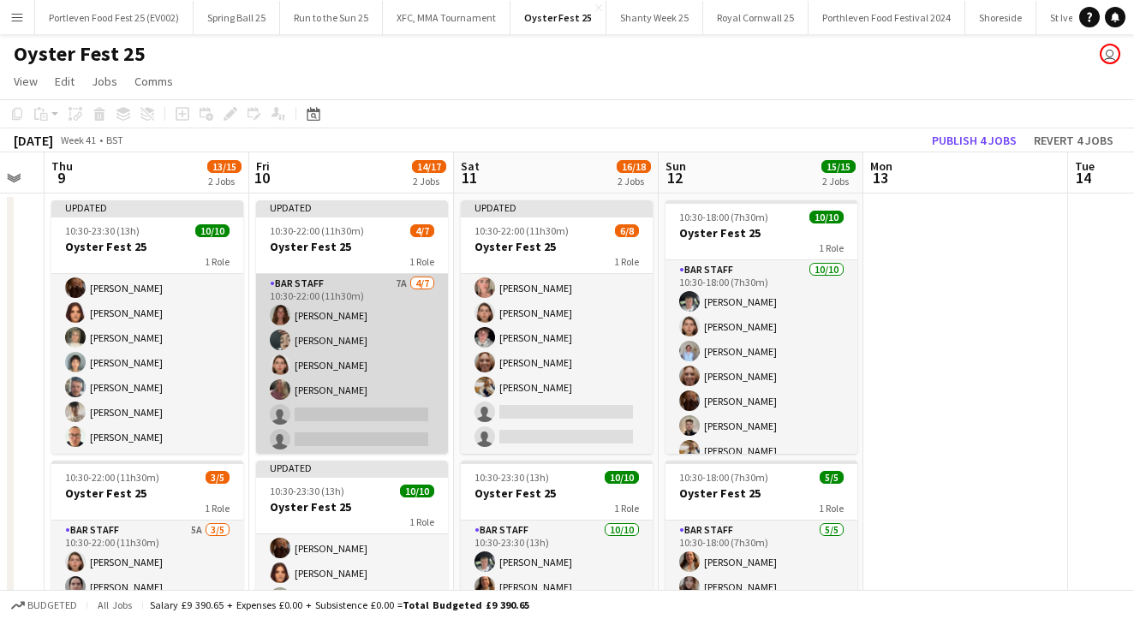
click at [413, 363] on app-card-role "Bar Staff 7A [DATE] 10:30-22:00 (11h30m) [PERSON_NAME] [PERSON_NAME] [PERSON_NA…" at bounding box center [352, 377] width 192 height 207
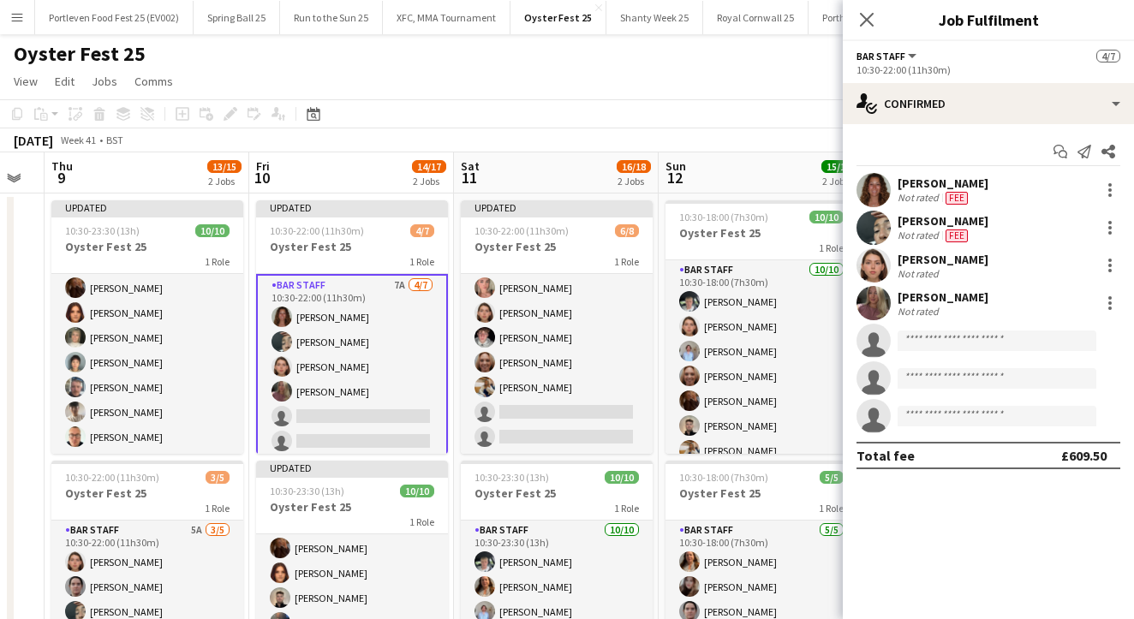
click at [728, 124] on app-toolbar "Copy Paste Paste Command V Paste with crew Command Shift V Paste linked Job [GE…" at bounding box center [567, 113] width 1134 height 29
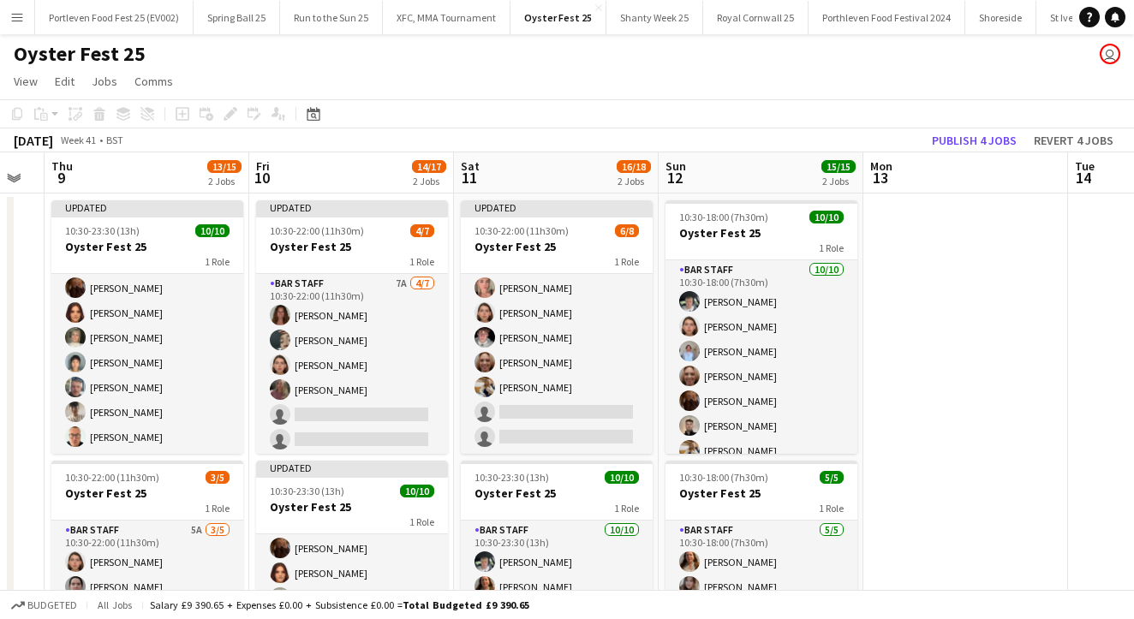
click at [728, 124] on app-toolbar "Copy Paste Paste Command V Paste with crew Command Shift V Paste linked Job [GE…" at bounding box center [567, 113] width 1134 height 29
